Goal: Task Accomplishment & Management: Use online tool/utility

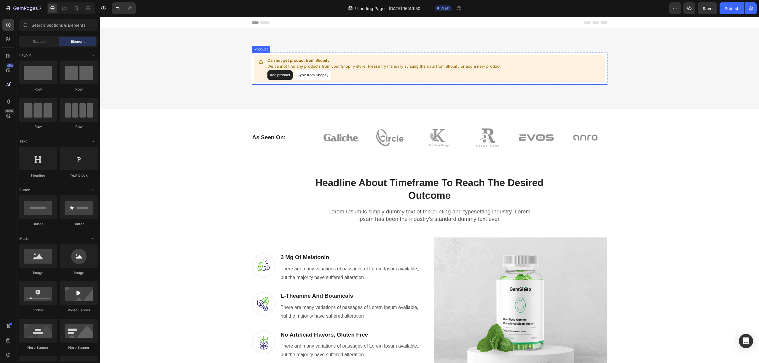
click at [279, 72] on button "Add product" at bounding box center [280, 74] width 25 height 9
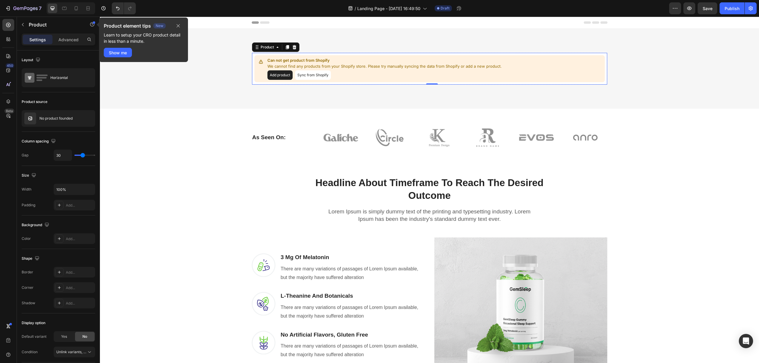
click at [186, 27] on div "Product element tips New Learn to setup your CRO product detail in less than a …" at bounding box center [143, 39] width 89 height 44
click at [181, 25] on button "button" at bounding box center [178, 25] width 10 height 7
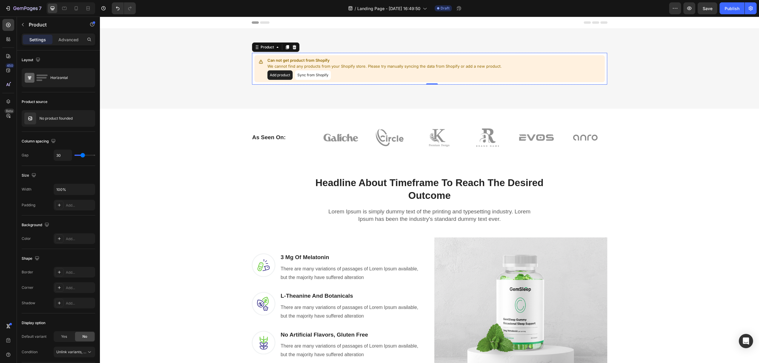
click at [271, 73] on button "Add product" at bounding box center [280, 74] width 25 height 9
click at [322, 75] on button "Sync from Shopify" at bounding box center [313, 74] width 36 height 9
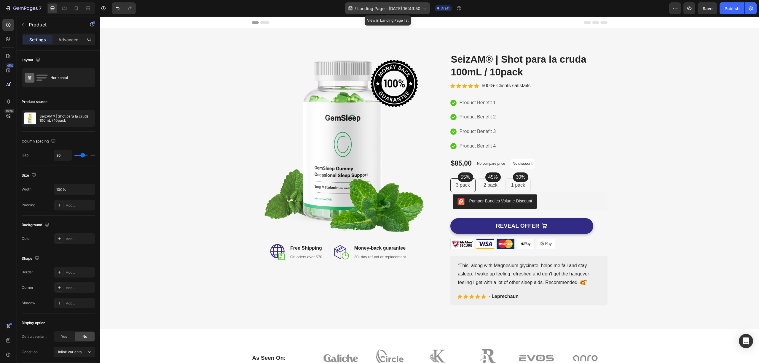
click at [390, 5] on div "/ Landing Page - Sep 28, 16:49:50" at bounding box center [387, 8] width 85 height 12
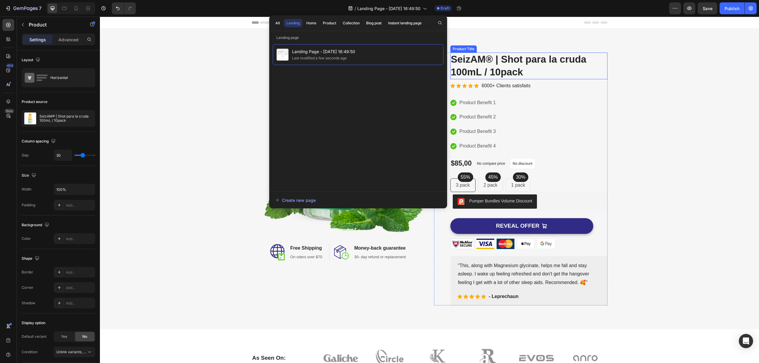
click at [506, 53] on h2 "SeizAM® | Shot para la cruda 100mL / 10pack" at bounding box center [528, 65] width 157 height 27
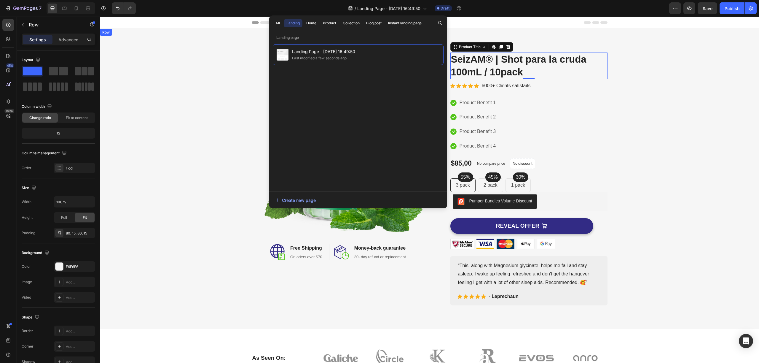
click at [493, 29] on div "Image Image Free Shipping Heading On oders over $70 Text block Row Image Money-…" at bounding box center [429, 179] width 659 height 300
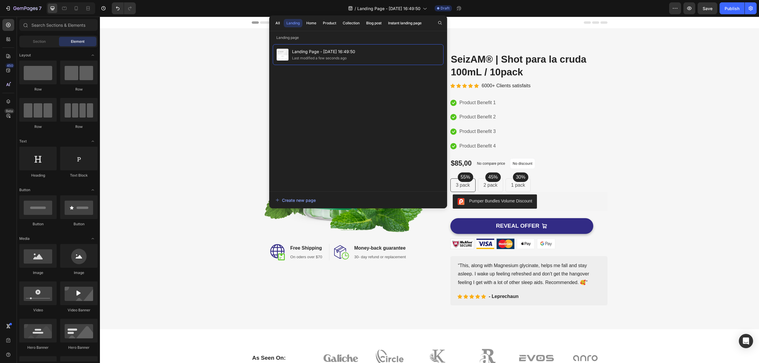
click at [468, 20] on div "Header" at bounding box center [430, 23] width 356 height 12
click at [127, 41] on div "Image Image Free Shipping Heading On oders over $70 Text block Row Image Money-…" at bounding box center [429, 179] width 659 height 300
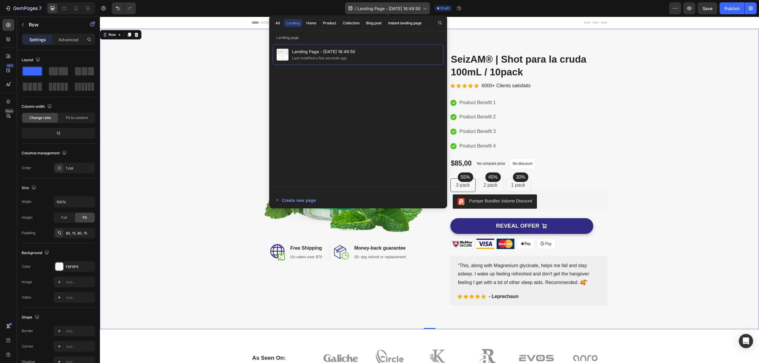
click at [415, 7] on span "Landing Page - Sep 28, 16:49:50" at bounding box center [388, 8] width 63 height 6
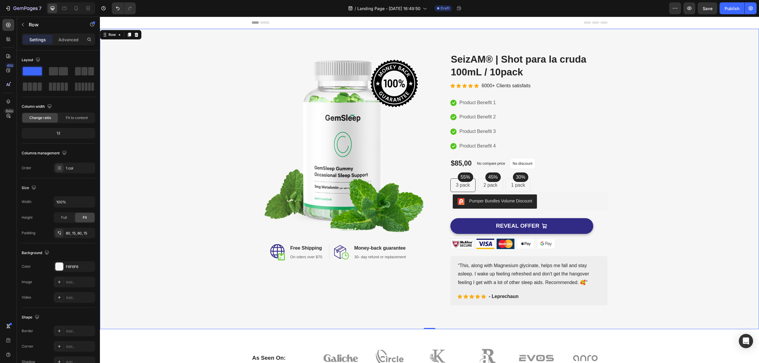
scroll to position [279, 0]
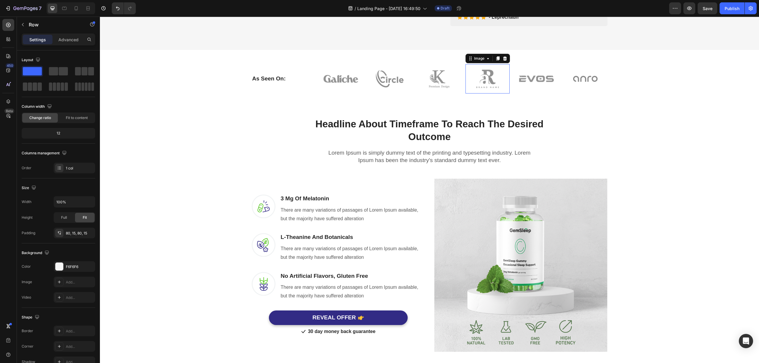
click at [466, 91] on img at bounding box center [488, 78] width 44 height 29
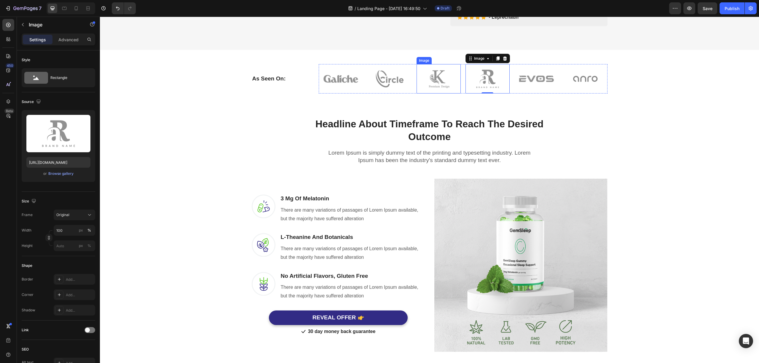
click at [430, 71] on img at bounding box center [439, 78] width 44 height 29
click at [531, 100] on div "Headline About Timeframe To Reach The Desired Outcome Heading Row Lorem Ipsum i…" at bounding box center [429, 234] width 659 height 282
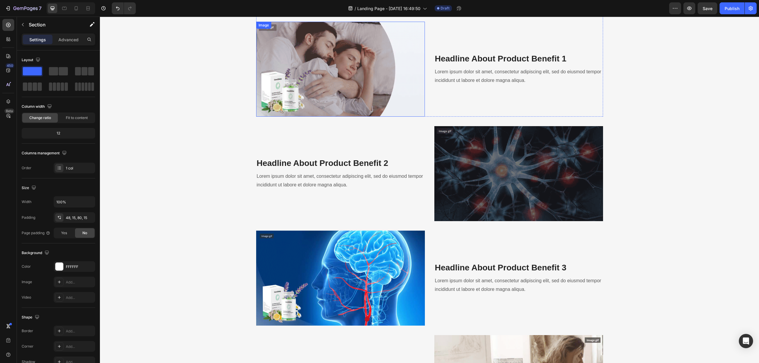
scroll to position [612, 0]
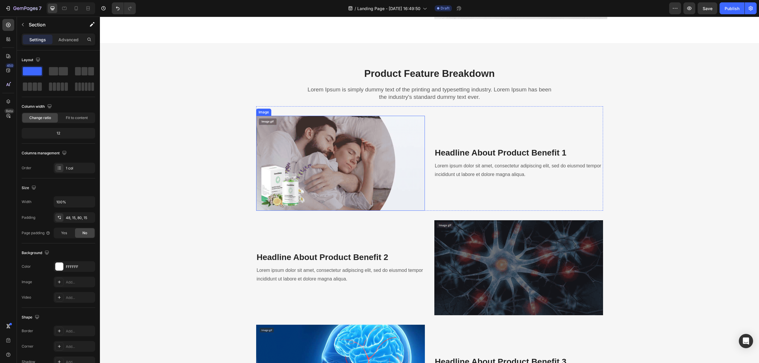
click at [354, 152] on img at bounding box center [340, 163] width 169 height 95
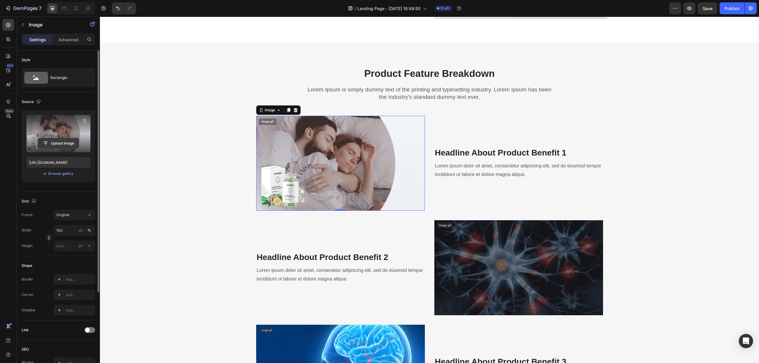
click at [57, 143] on input "file" at bounding box center [58, 143] width 41 height 10
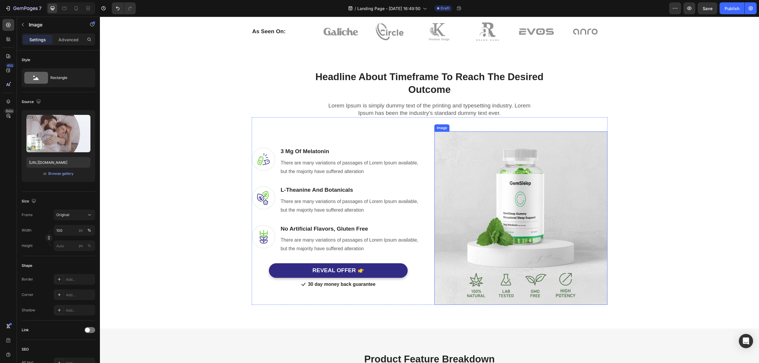
scroll to position [0, 0]
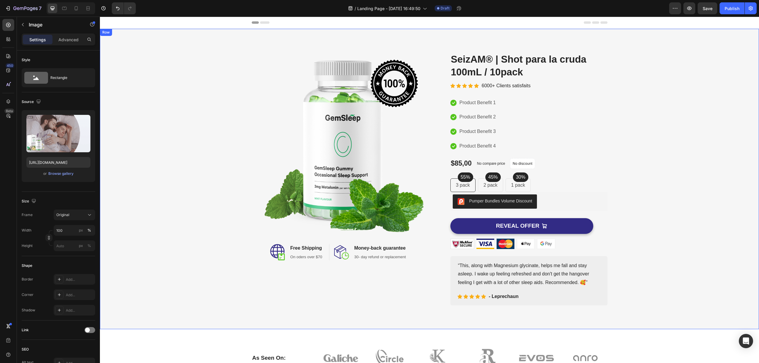
click at [428, 31] on div "Image Image Free Shipping Heading On oders over $70 Text block Row Image Money-…" at bounding box center [429, 179] width 659 height 300
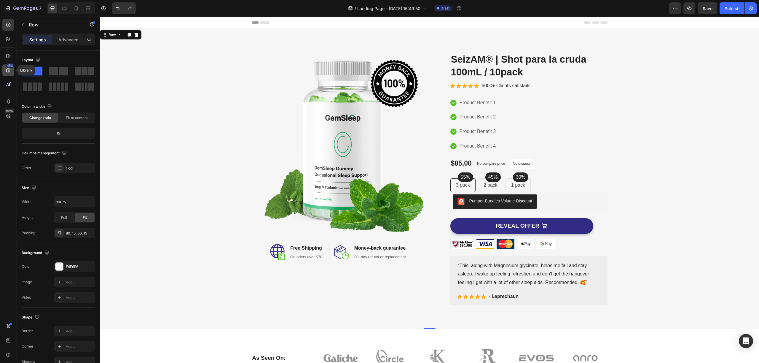
click at [7, 70] on icon at bounding box center [8, 71] width 4 height 4
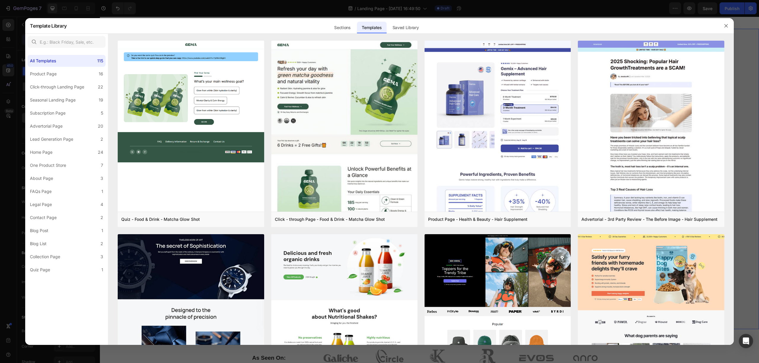
click at [8, 54] on div at bounding box center [379, 181] width 759 height 363
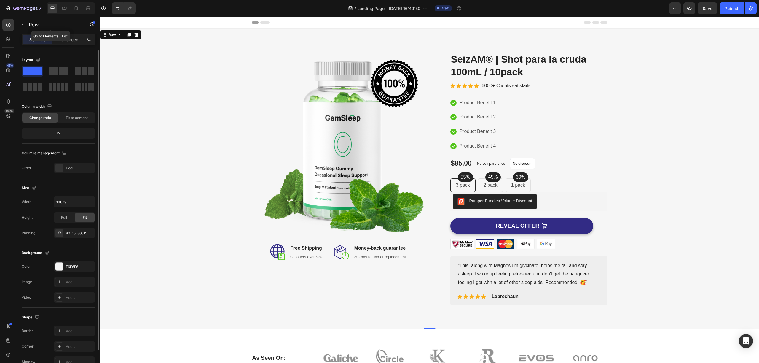
scroll to position [33, 0]
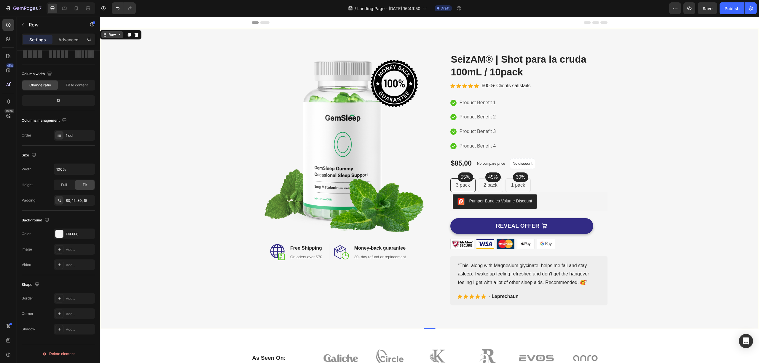
click at [117, 34] on icon at bounding box center [119, 34] width 5 height 5
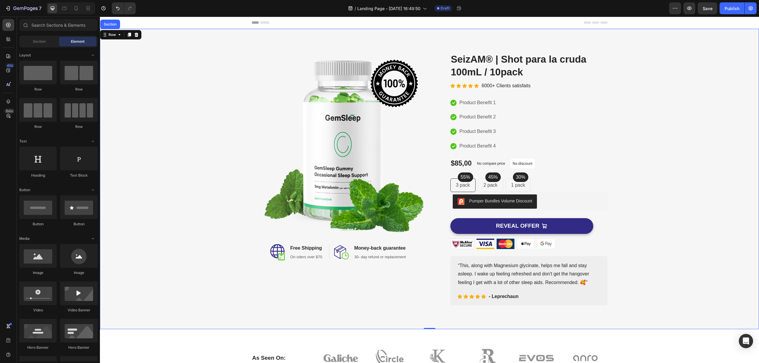
click at [150, 27] on div "Header" at bounding box center [429, 23] width 659 height 12
drag, startPoint x: 43, startPoint y: 74, endPoint x: 27, endPoint y: 69, distance: 17.1
click at [21, 77] on div at bounding box center [37, 73] width 37 height 24
click at [40, 41] on span "Section" at bounding box center [39, 41] width 13 height 5
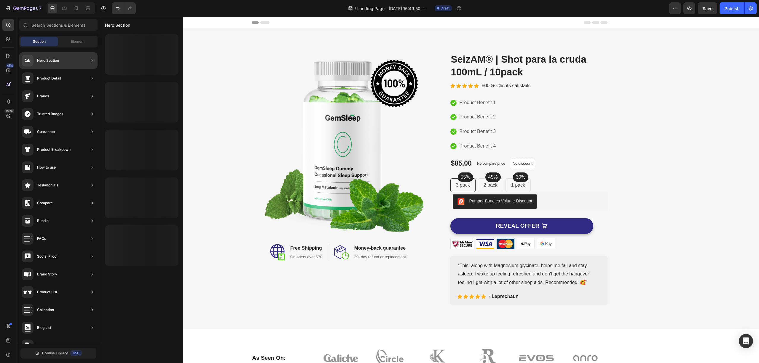
click at [69, 65] on div "Hero Section" at bounding box center [58, 60] width 78 height 17
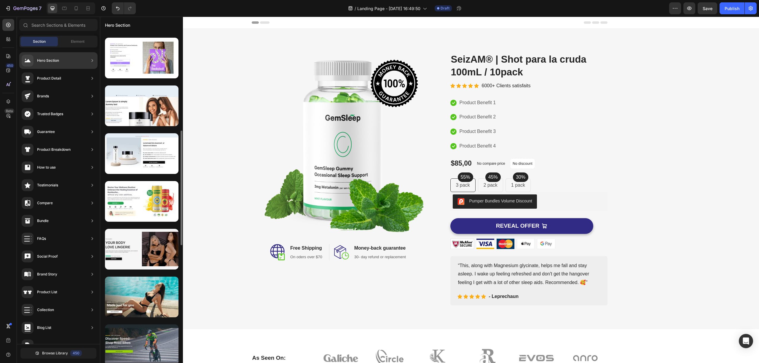
scroll to position [0, 0]
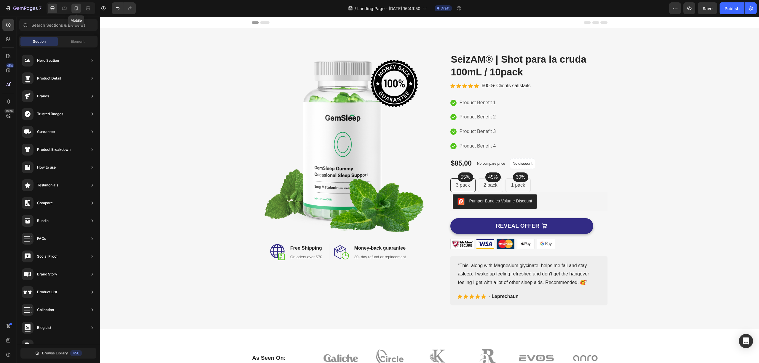
click at [74, 9] on icon at bounding box center [76, 8] width 6 height 6
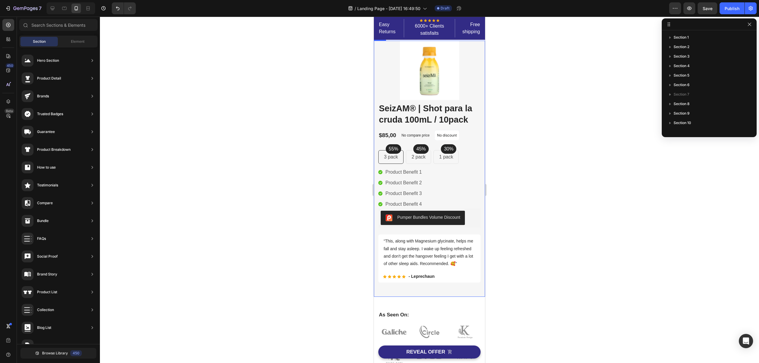
click at [479, 60] on div "Image Image Free Shipping Heading On oders over $70 Text block Row Image Money-…" at bounding box center [429, 169] width 111 height 256
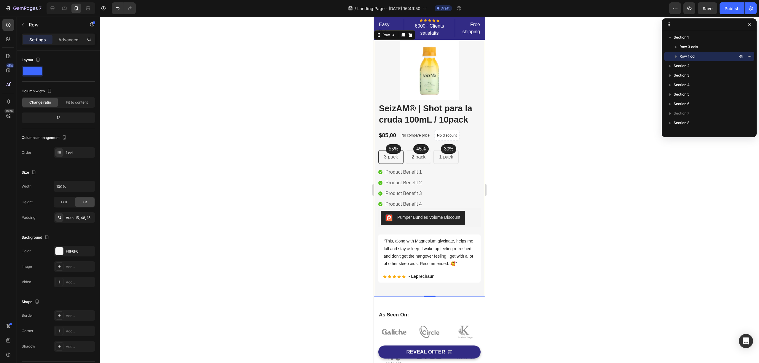
click at [564, 113] on div at bounding box center [429, 190] width 659 height 346
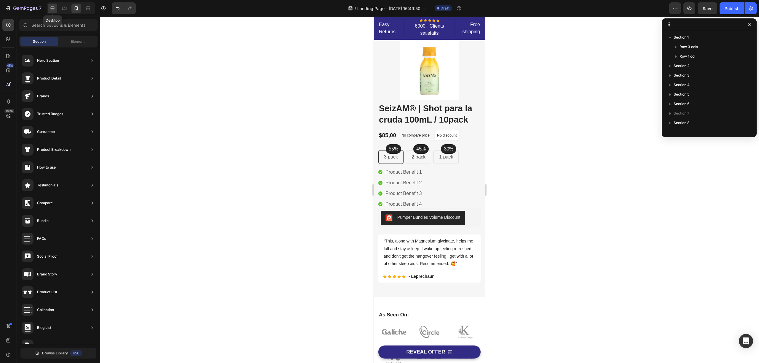
click at [55, 9] on icon at bounding box center [53, 8] width 6 height 6
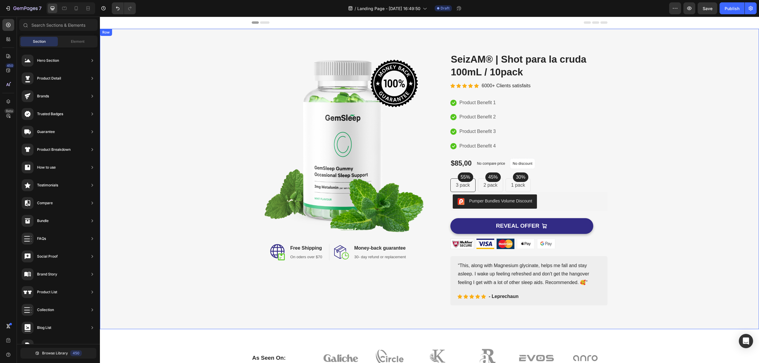
click at [420, 42] on div "Image Image Free Shipping Heading On oders over $70 Text block Row Image Money-…" at bounding box center [429, 179] width 659 height 300
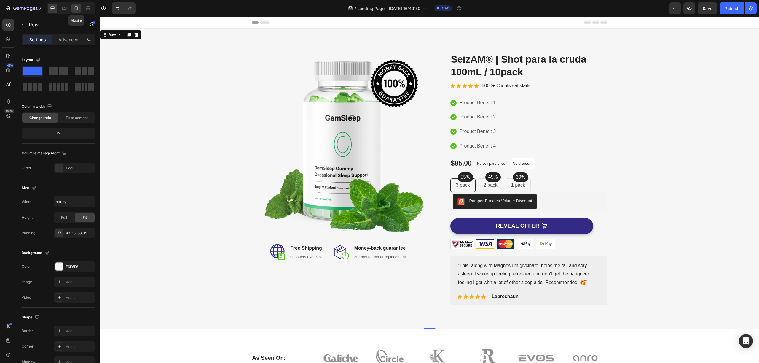
click at [79, 4] on div at bounding box center [75, 8] width 9 height 9
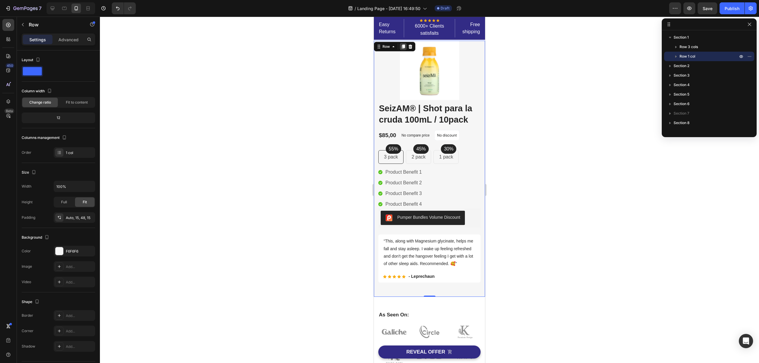
scroll to position [3, 0]
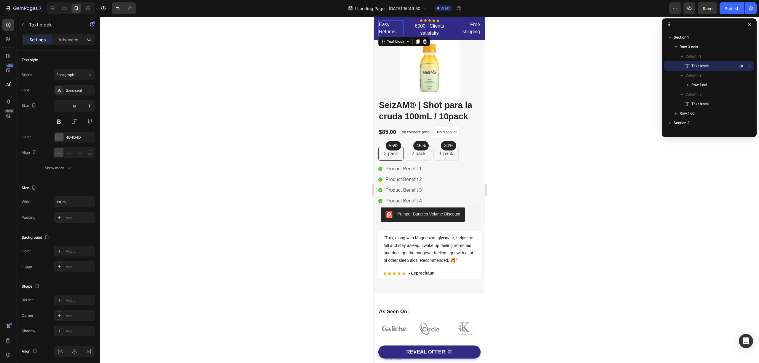
click at [397, 26] on p "Easy Returns" at bounding box center [391, 28] width 24 height 14
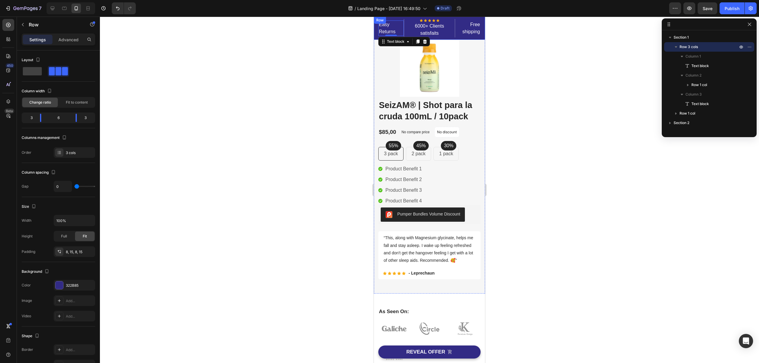
click at [402, 18] on div "Easy Returns Text block 5 Icon Icon Icon Icon Icon Icon List Hoz 6000+ Clients …" at bounding box center [429, 28] width 111 height 23
click at [407, 24] on div at bounding box center [410, 22] width 7 height 7
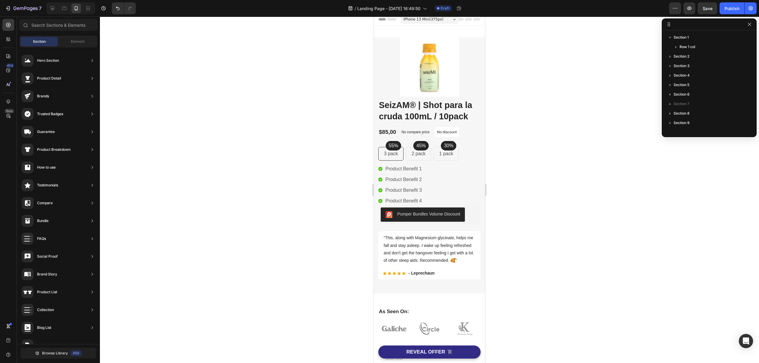
click at [435, 18] on span "iPhone 13 Mini ( 375 px)" at bounding box center [424, 19] width 40 height 6
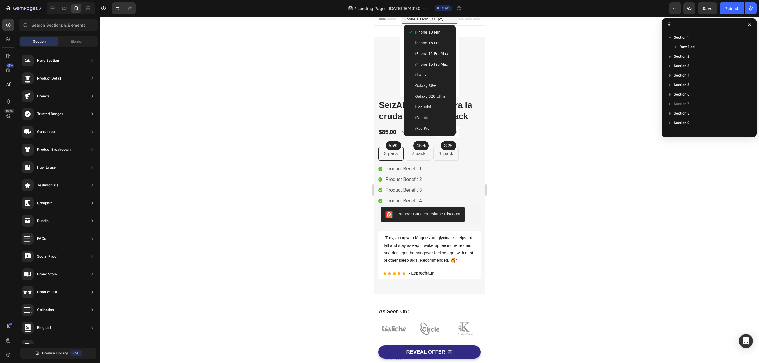
click at [441, 63] on span "iPhone 15 Pro Max" at bounding box center [431, 64] width 33 height 6
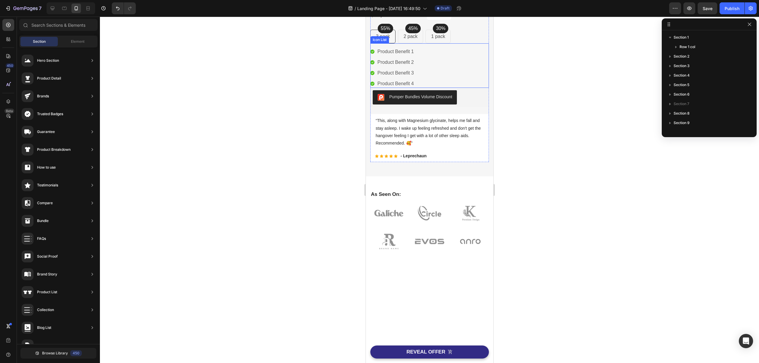
scroll to position [0, 0]
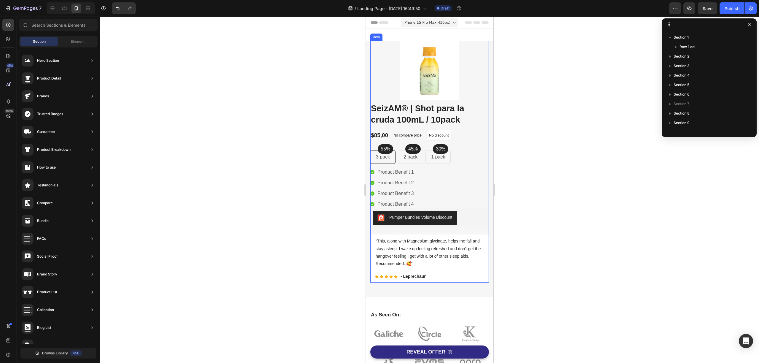
click at [418, 225] on button "Pumper Bundles Volume Discount" at bounding box center [414, 218] width 84 height 14
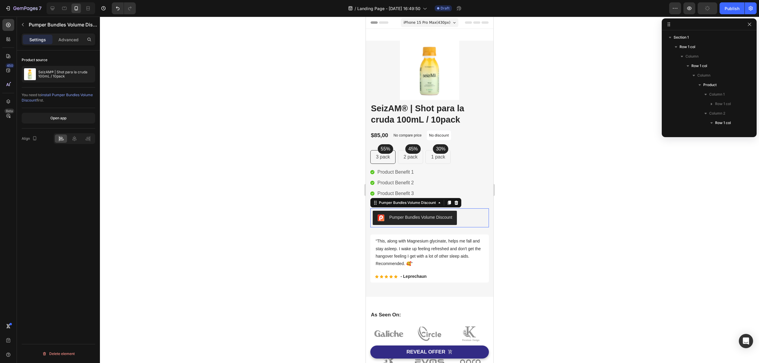
scroll to position [131, 0]
click at [418, 206] on div "Pumper Bundles Volume Discount" at bounding box center [407, 202] width 71 height 7
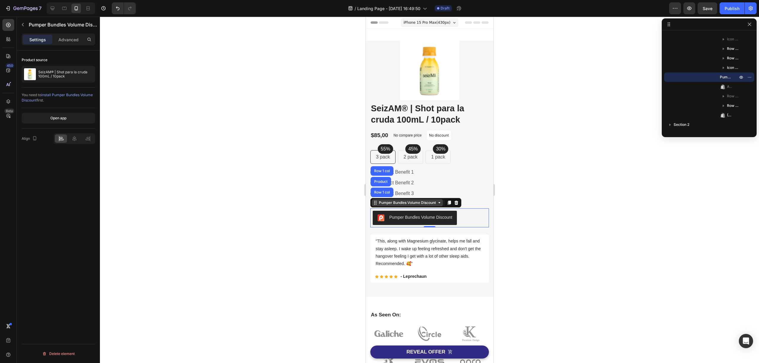
click at [417, 204] on div "Pumper Bundles Volume Discount" at bounding box center [407, 202] width 59 height 5
click at [474, 173] on div "Icon Product Benefit 1 Text block Icon Product Benefit 2 Text block Icon Produc…" at bounding box center [429, 188] width 119 height 40
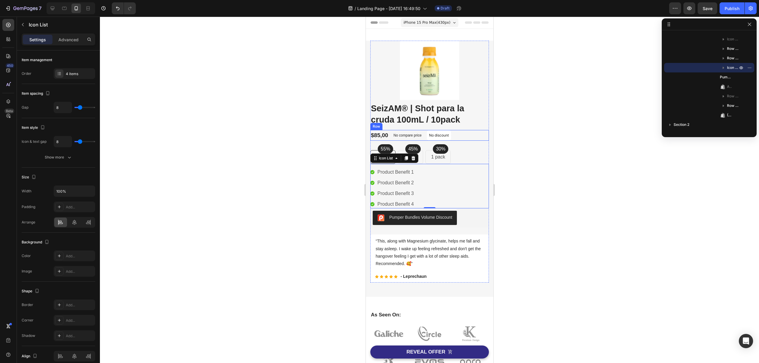
click at [464, 139] on div "$85,00 Product Price Product Price No compare price Compare Price No discount N…" at bounding box center [429, 135] width 119 height 11
